Goal: Go to known website: Go to known website

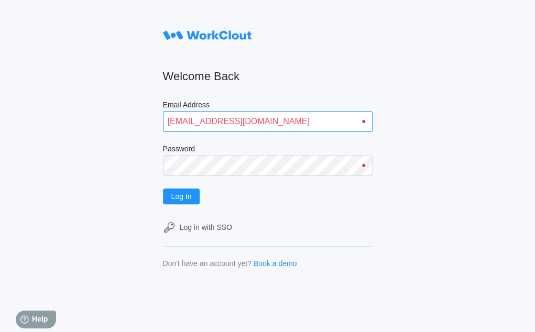
type input "[EMAIL_ADDRESS][DOMAIN_NAME]"
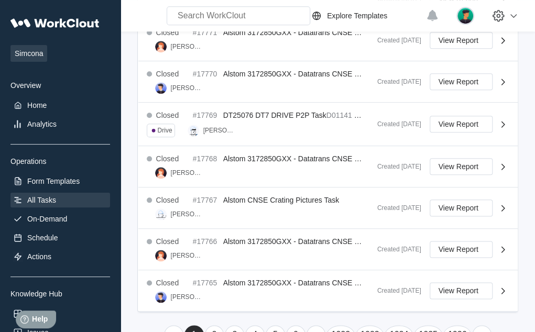
scroll to position [397, 0]
